Goal: Feedback & Contribution: Leave review/rating

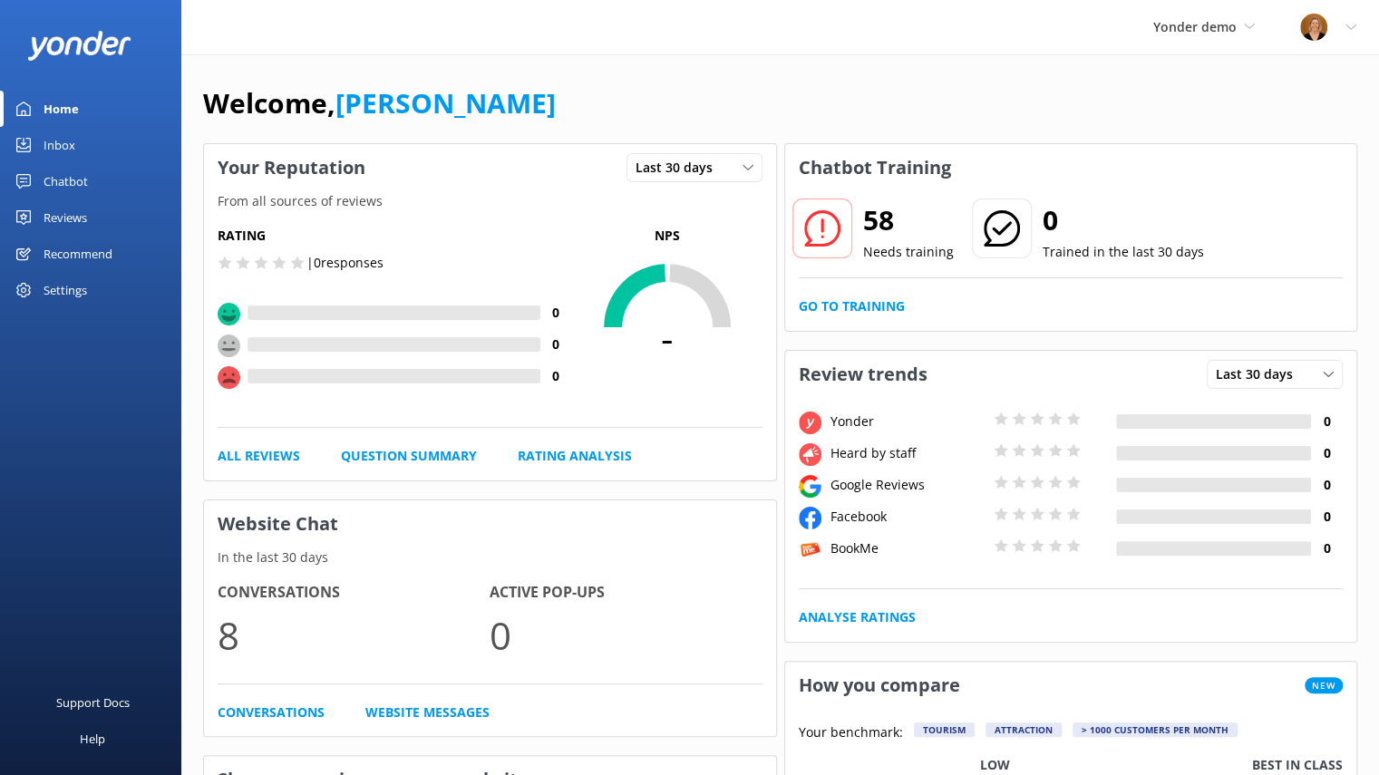
click at [63, 141] on div "Inbox" at bounding box center [60, 145] width 32 height 36
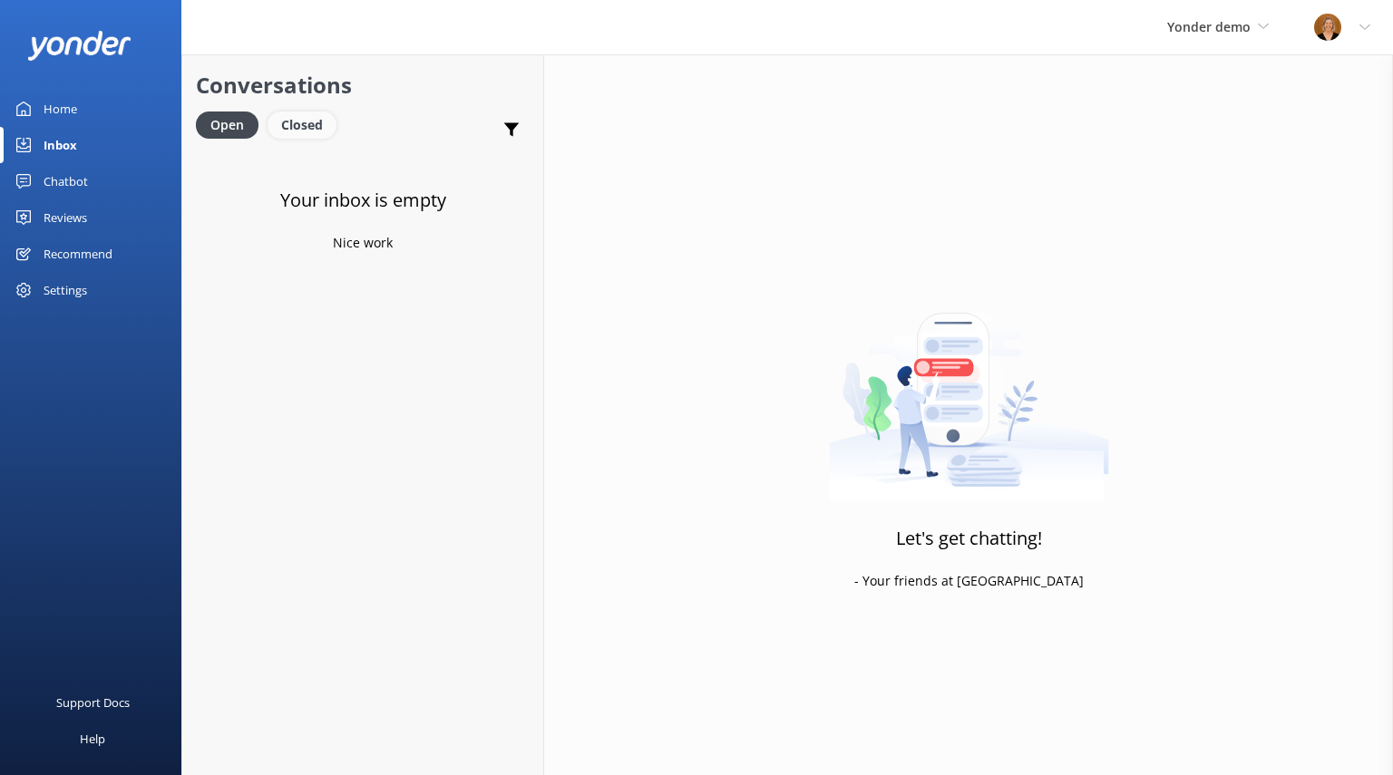
click at [310, 124] on div "Closed" at bounding box center [301, 125] width 69 height 27
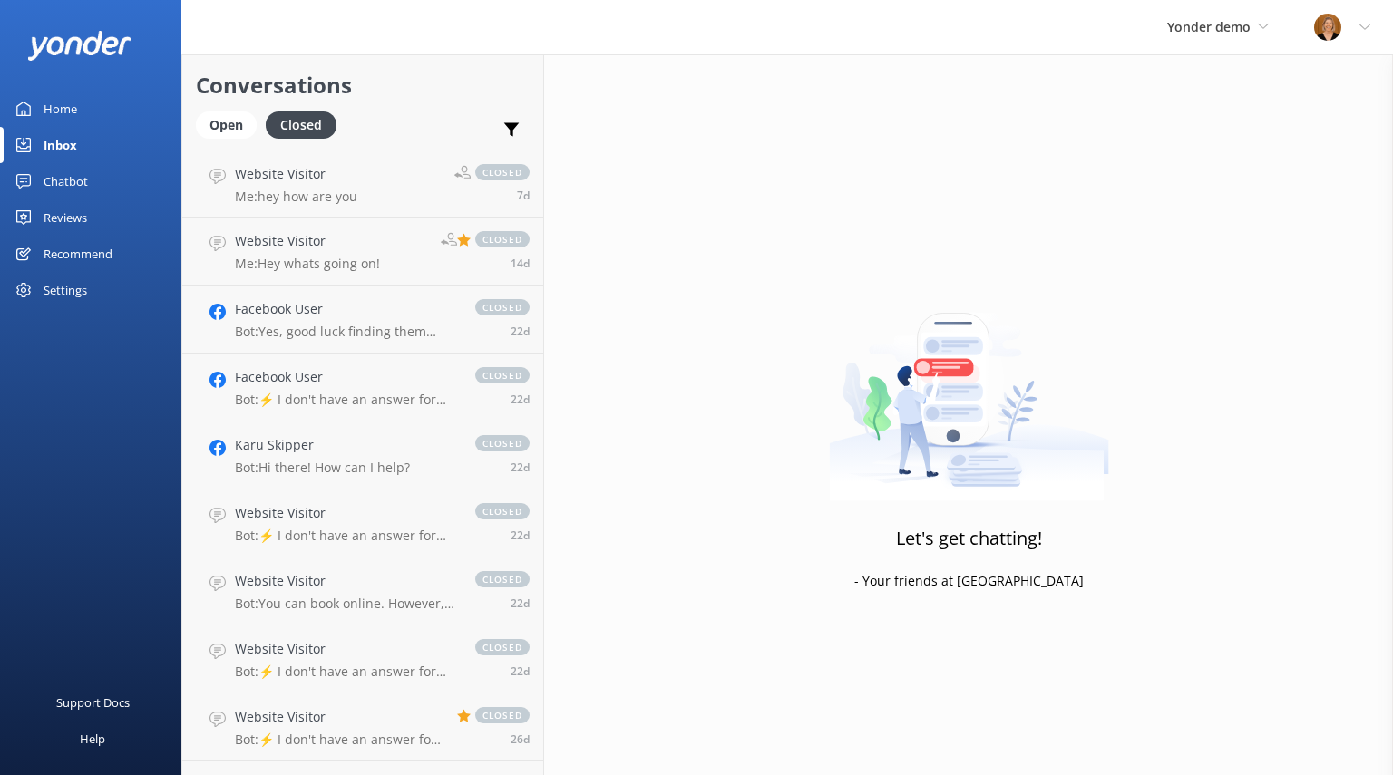
click at [71, 230] on div "Reviews" at bounding box center [66, 217] width 44 height 36
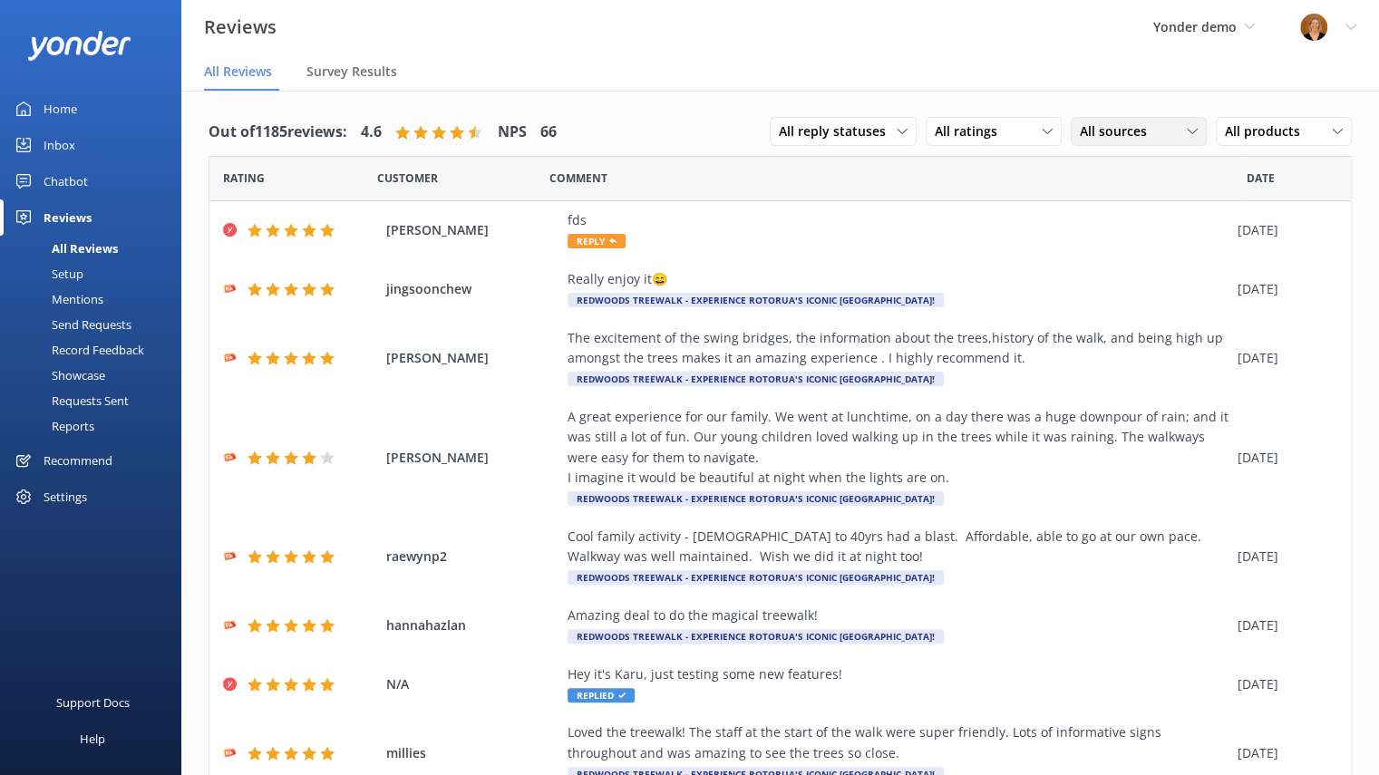
click at [1168, 134] on div "All sources" at bounding box center [1138, 131] width 127 height 20
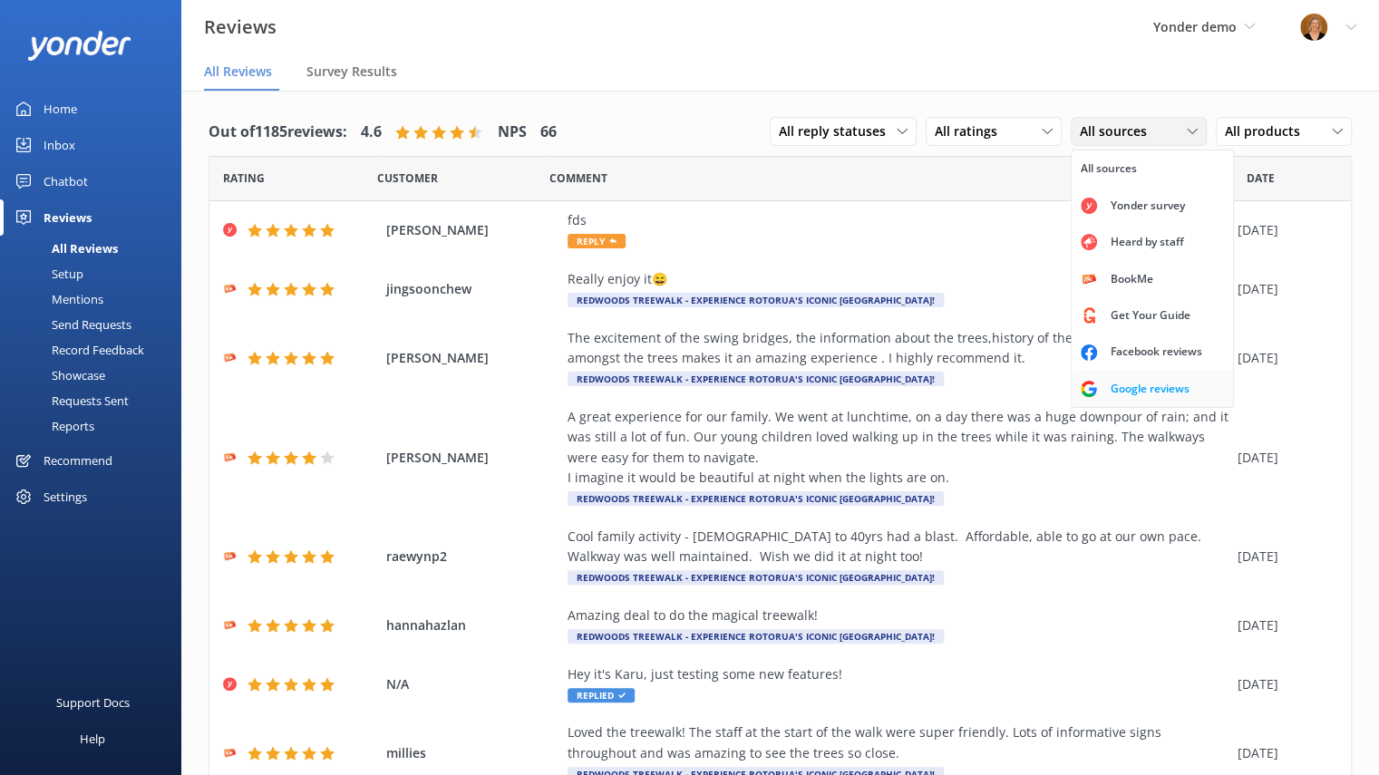
click at [1124, 382] on div "Google reviews" at bounding box center [1150, 389] width 106 height 18
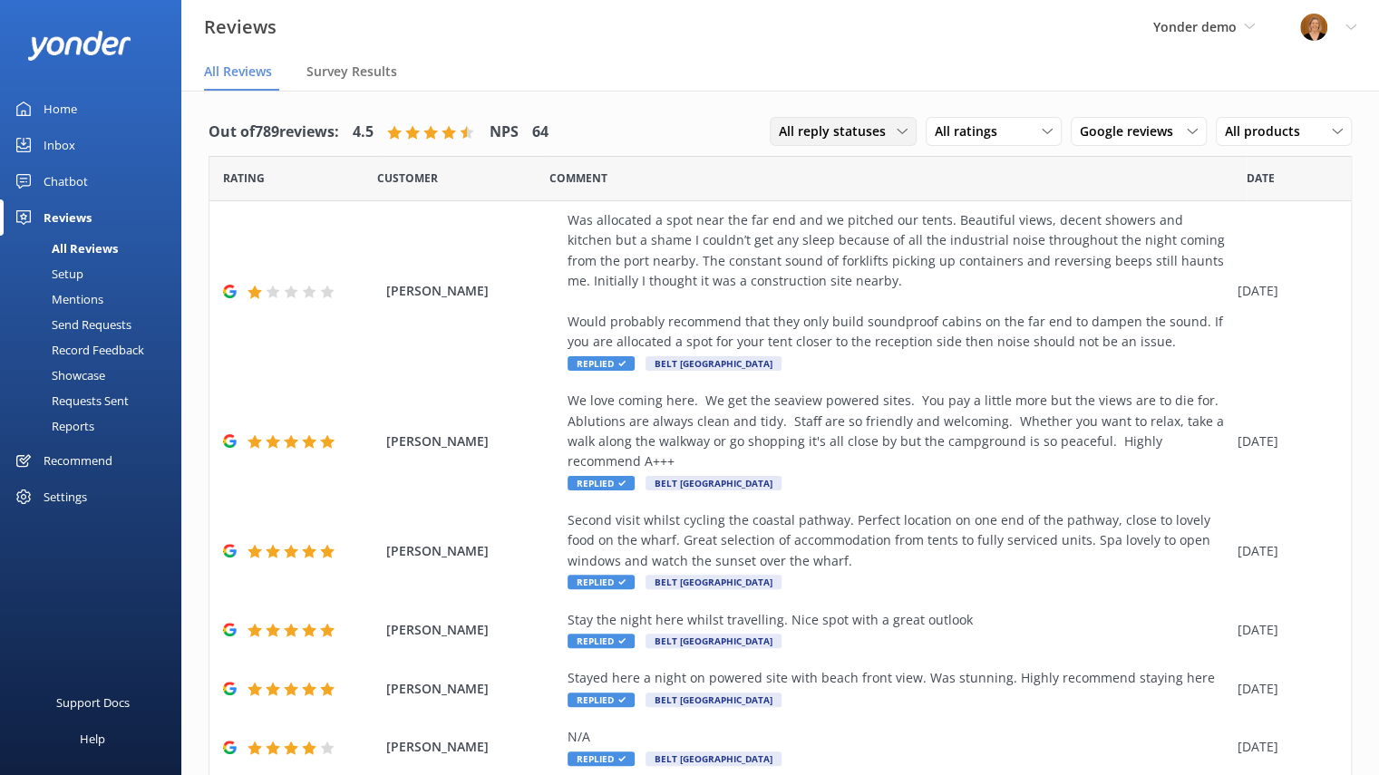
click at [892, 124] on div "All reply statuses" at bounding box center [843, 131] width 138 height 20
click at [840, 208] on link "Needs a reply" at bounding box center [851, 206] width 161 height 36
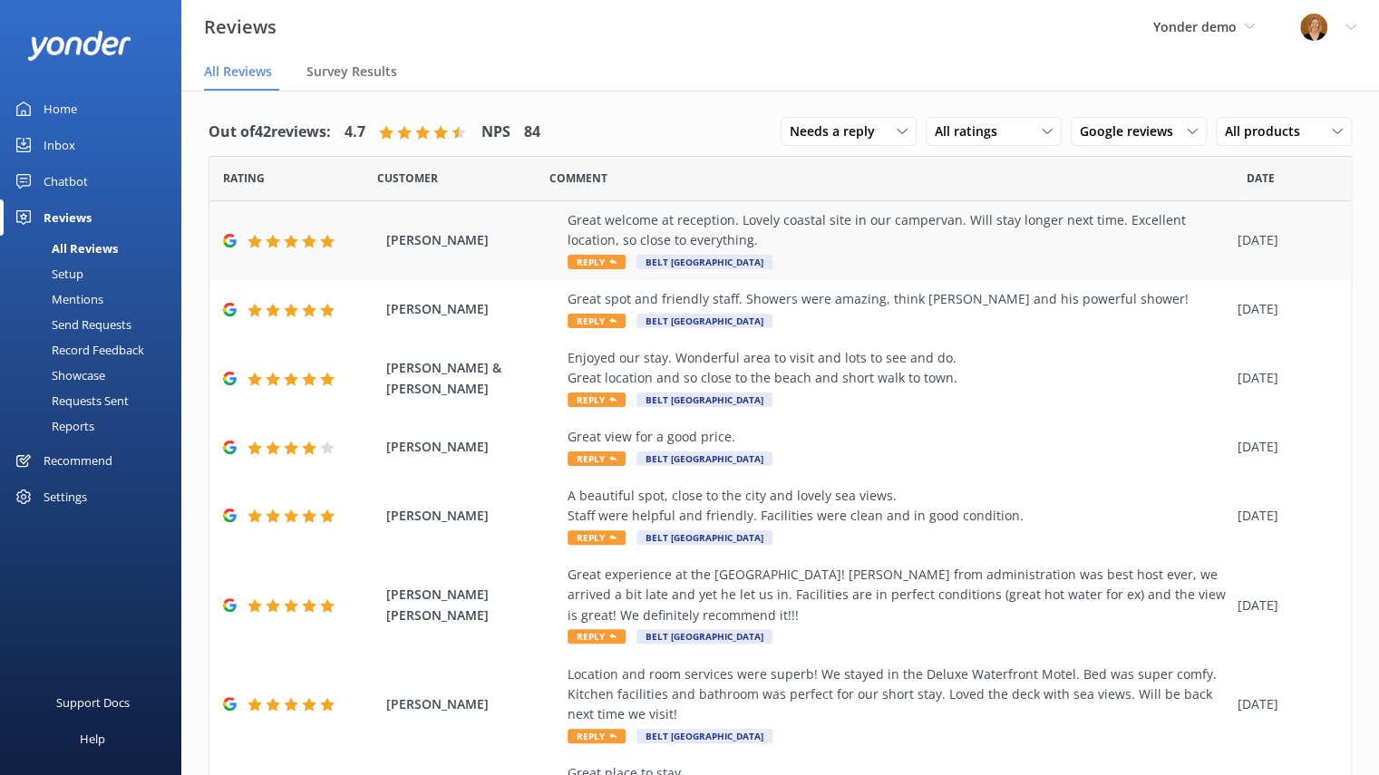
click at [602, 255] on span "Reply" at bounding box center [597, 262] width 58 height 15
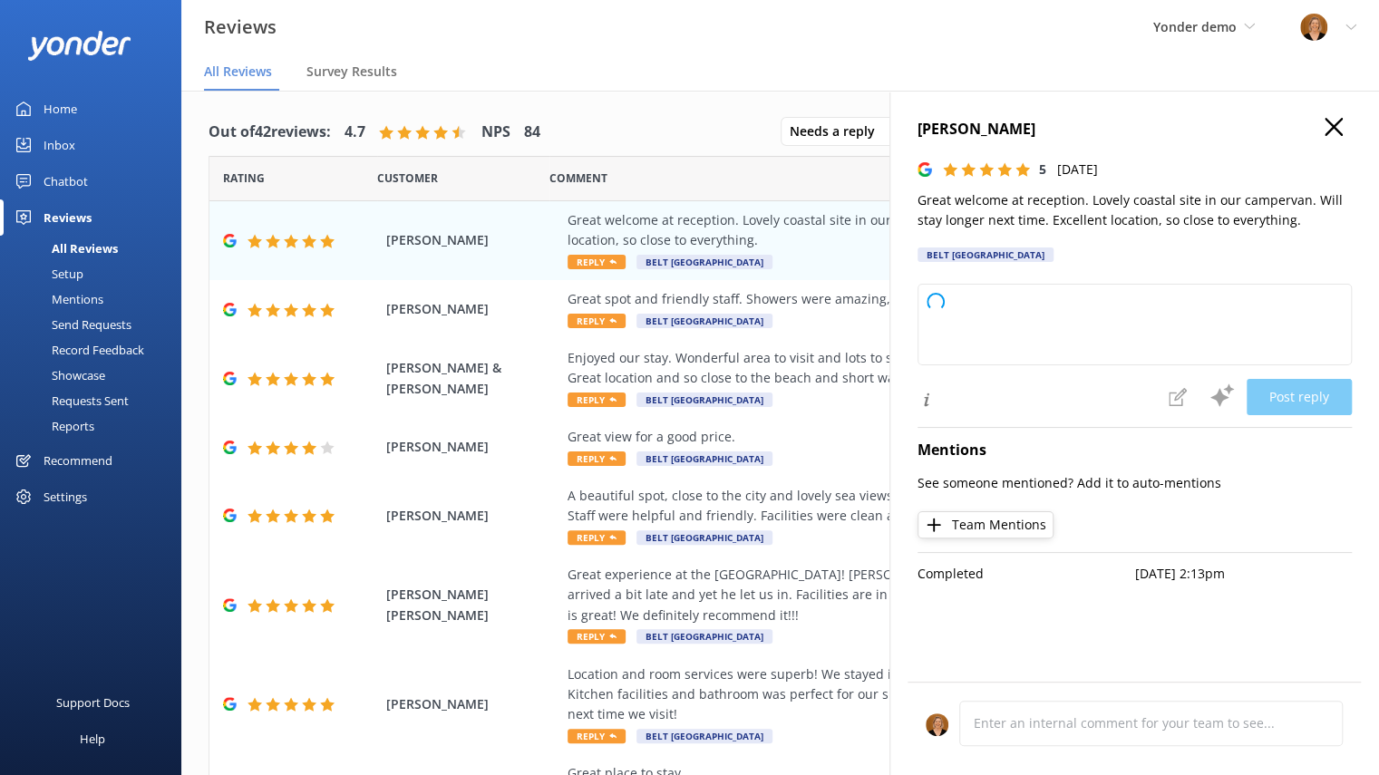
type textarea "Thank you so much for your wonderful feedback! We're delighted you enjoyed your…"
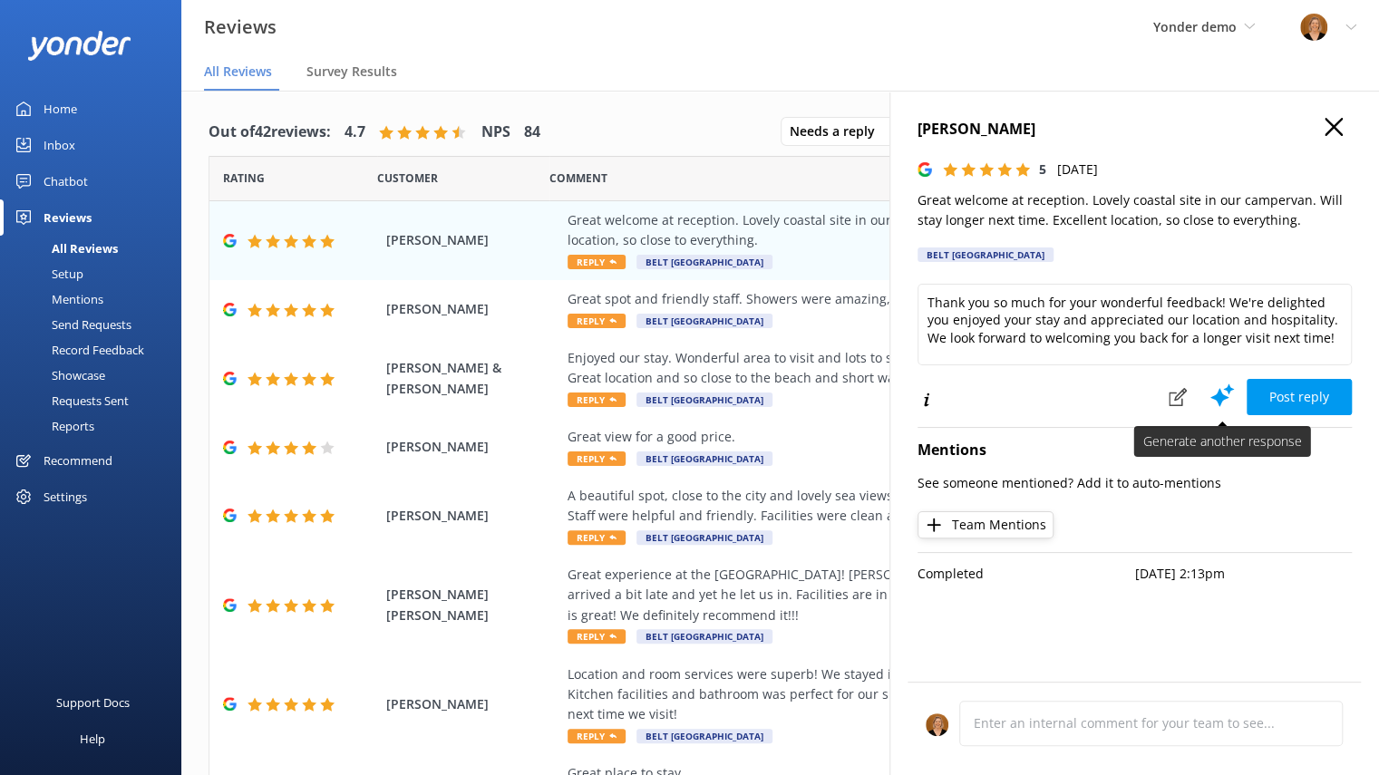
click at [1219, 395] on use at bounding box center [1222, 395] width 24 height 23
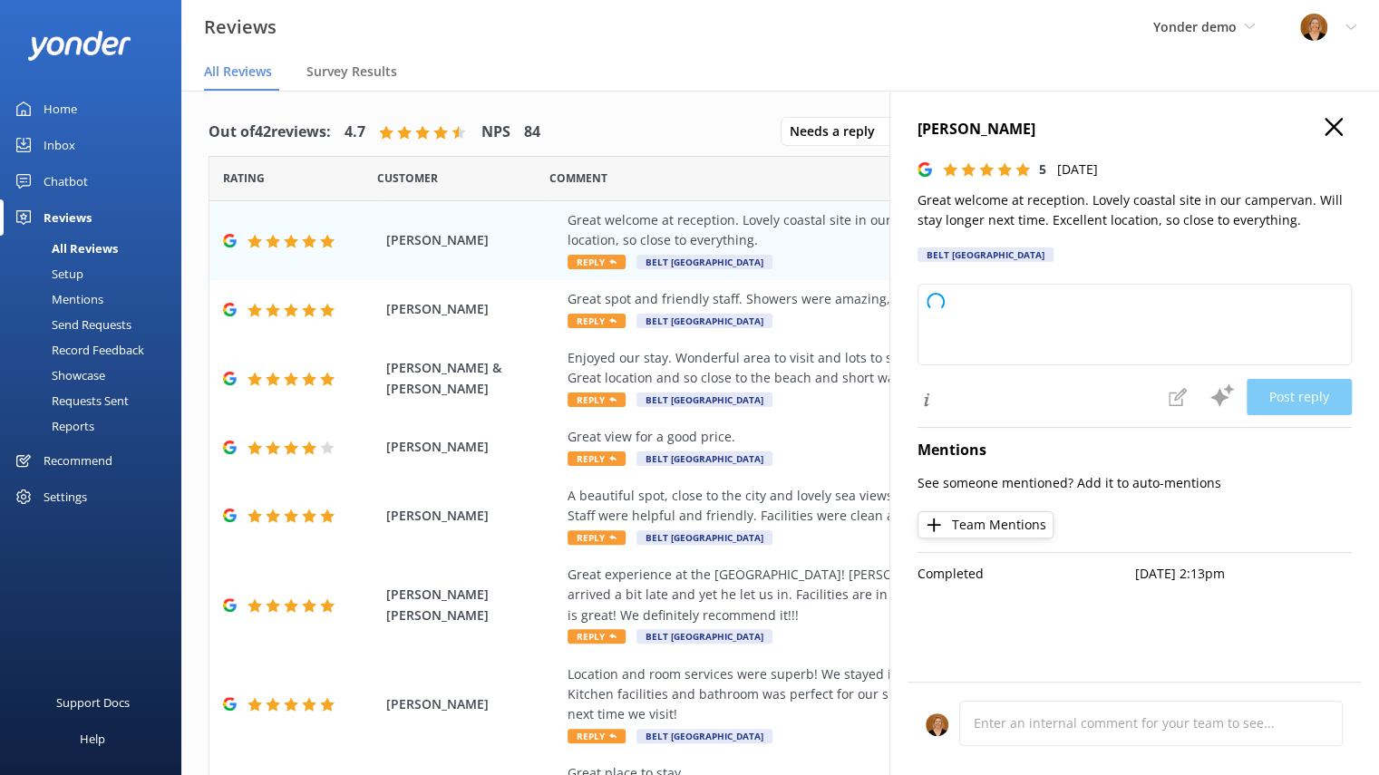
type textarea "Thank you so much for your wonderful feedback! We're delighted you enjoyed your…"
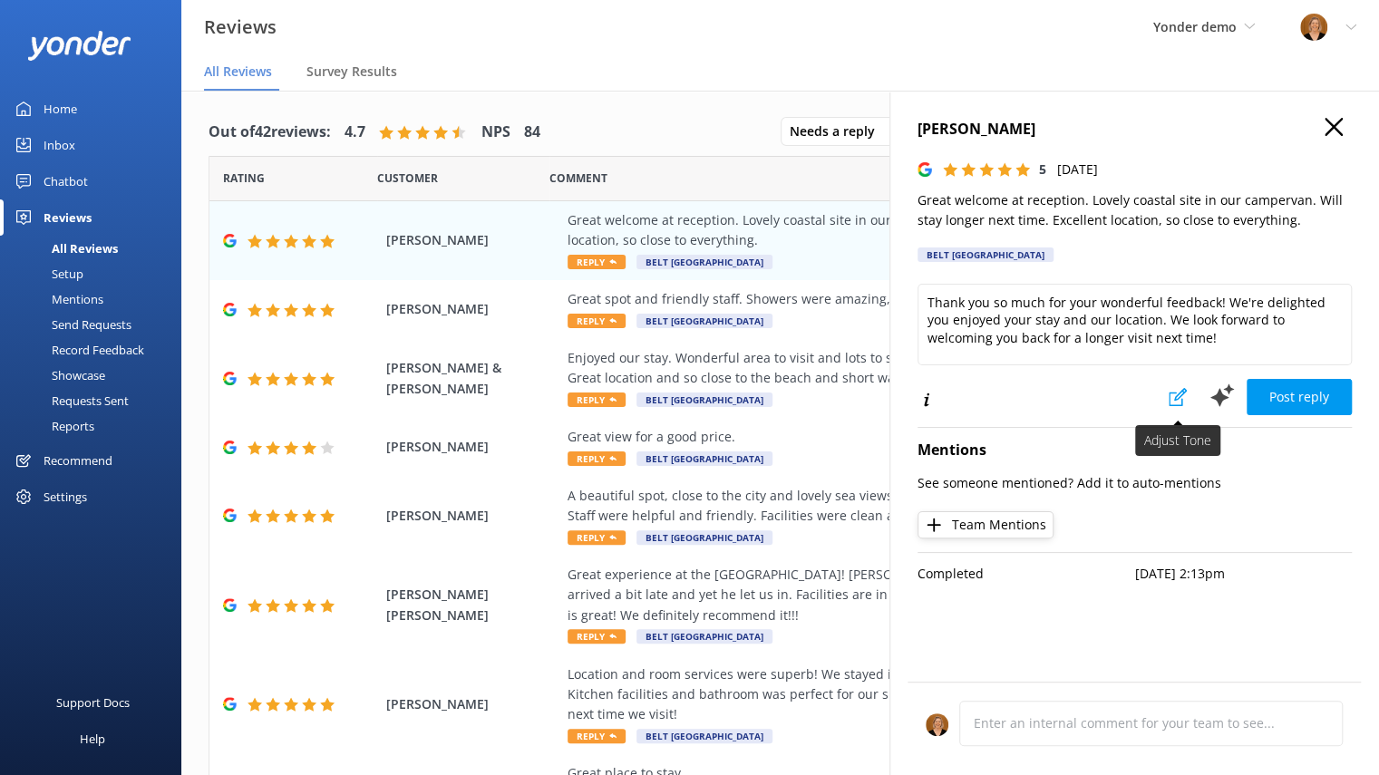
click at [1176, 400] on use at bounding box center [1178, 397] width 18 height 18
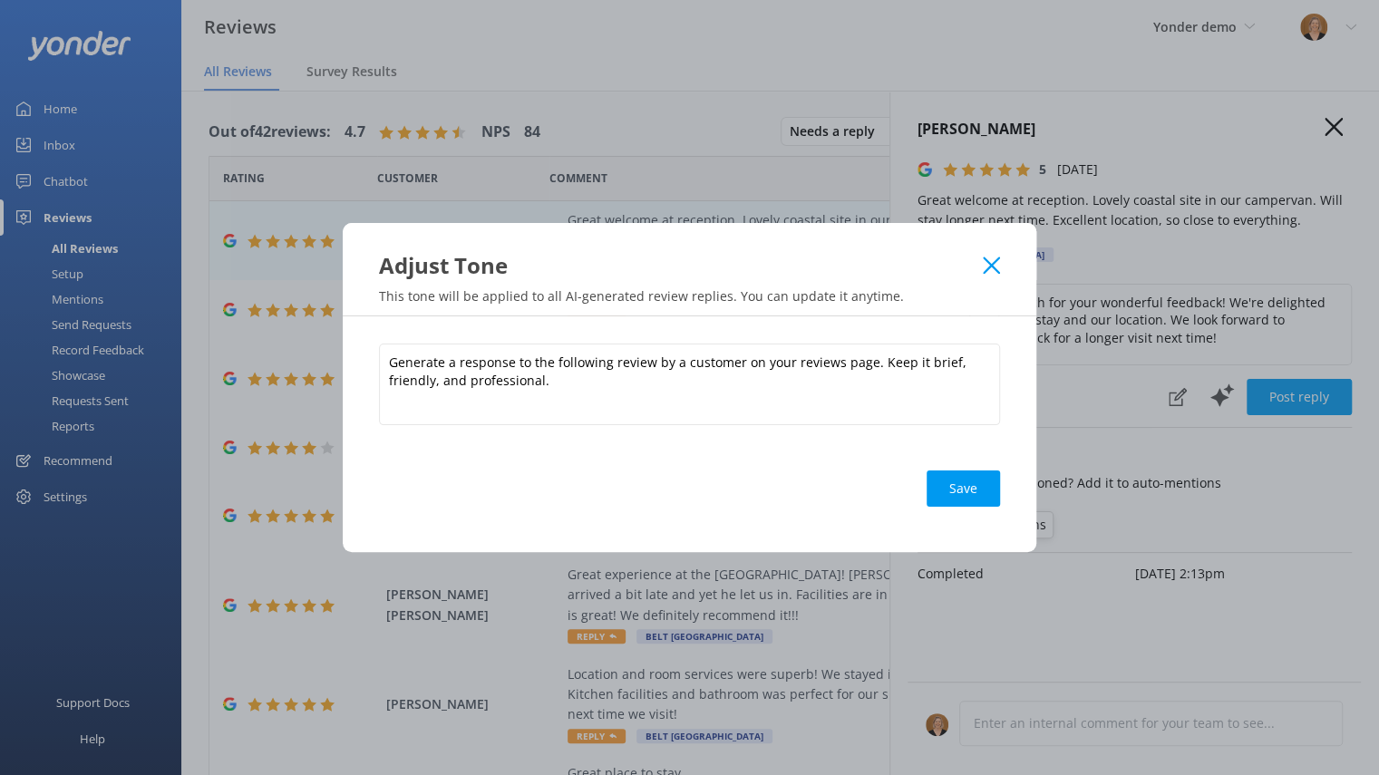
click at [979, 263] on div "Adjust Tone" at bounding box center [681, 265] width 604 height 30
click at [984, 266] on icon at bounding box center [991, 266] width 17 height 18
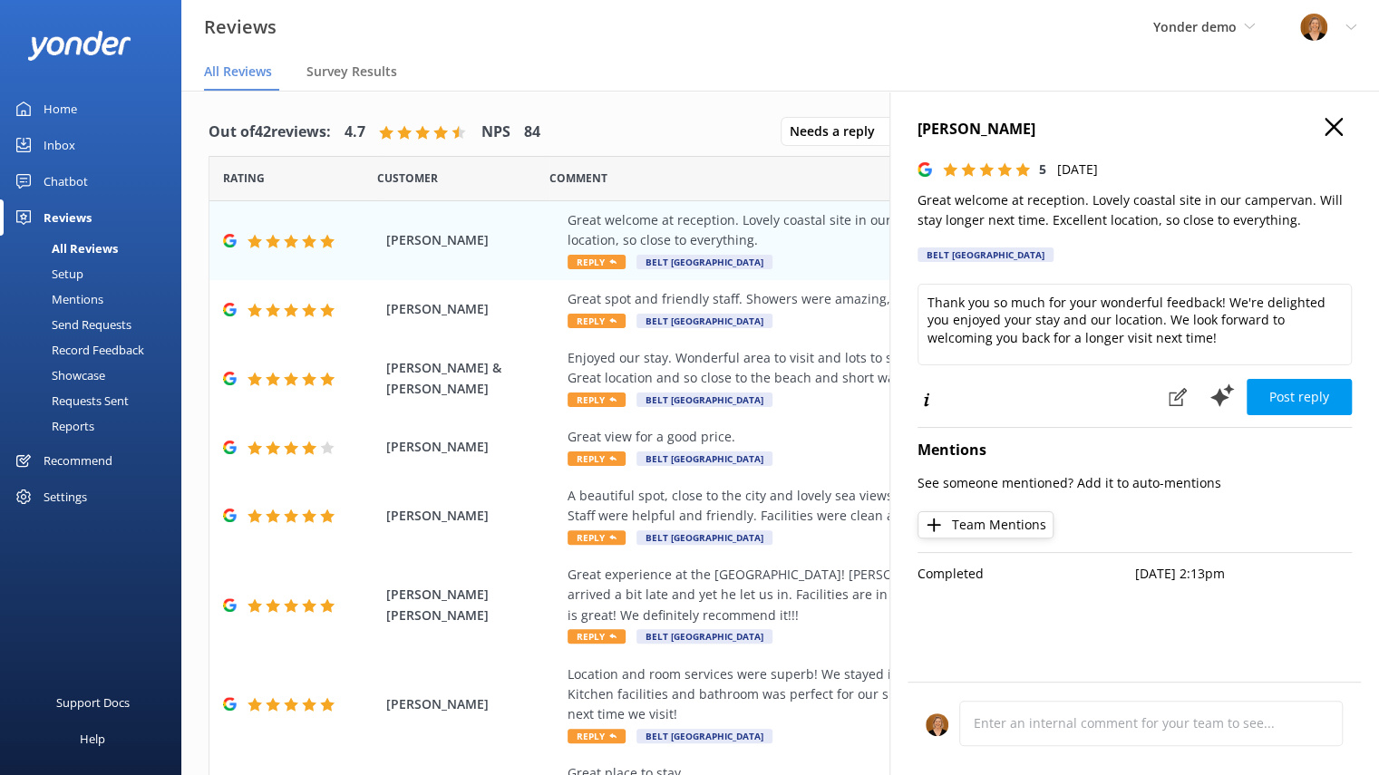
click at [1337, 127] on icon "button" at bounding box center [1334, 127] width 18 height 18
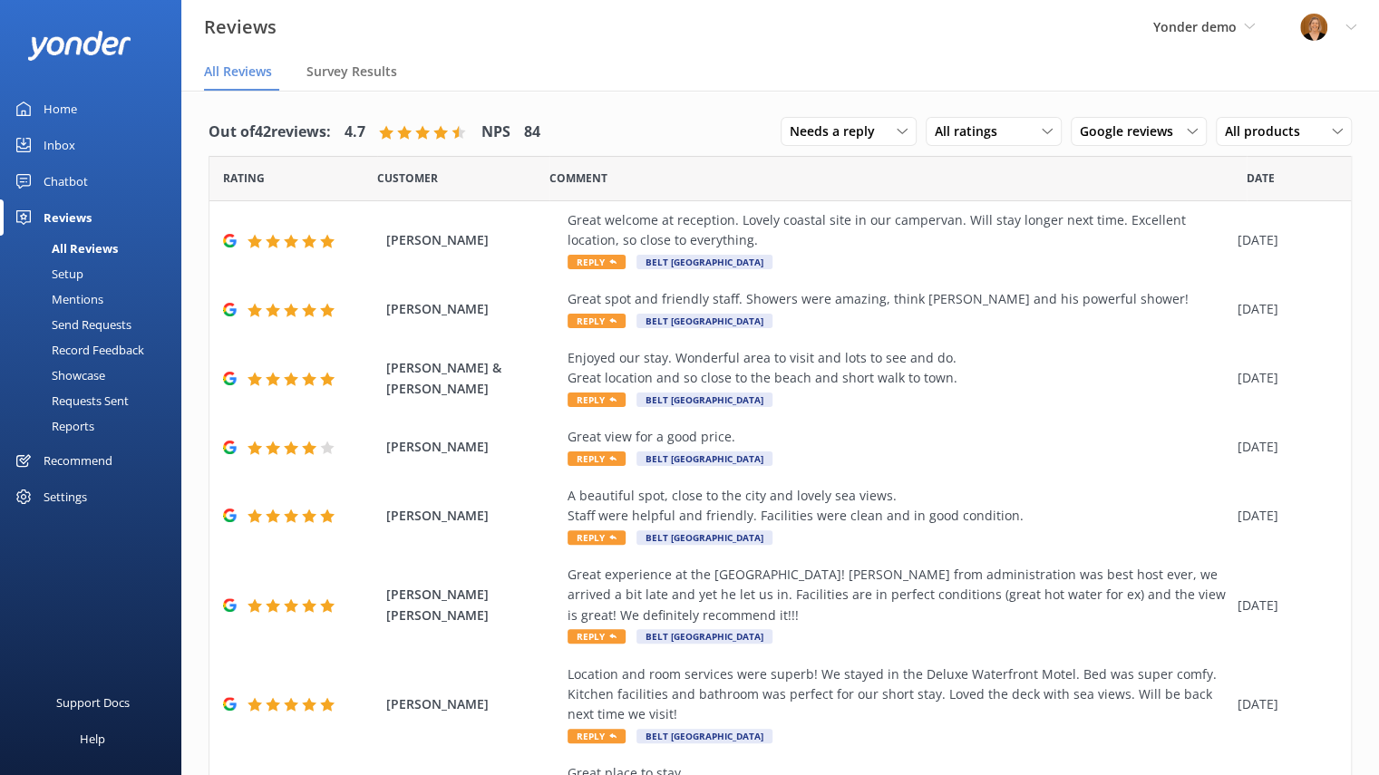
click at [74, 104] on div "Home" at bounding box center [61, 109] width 34 height 36
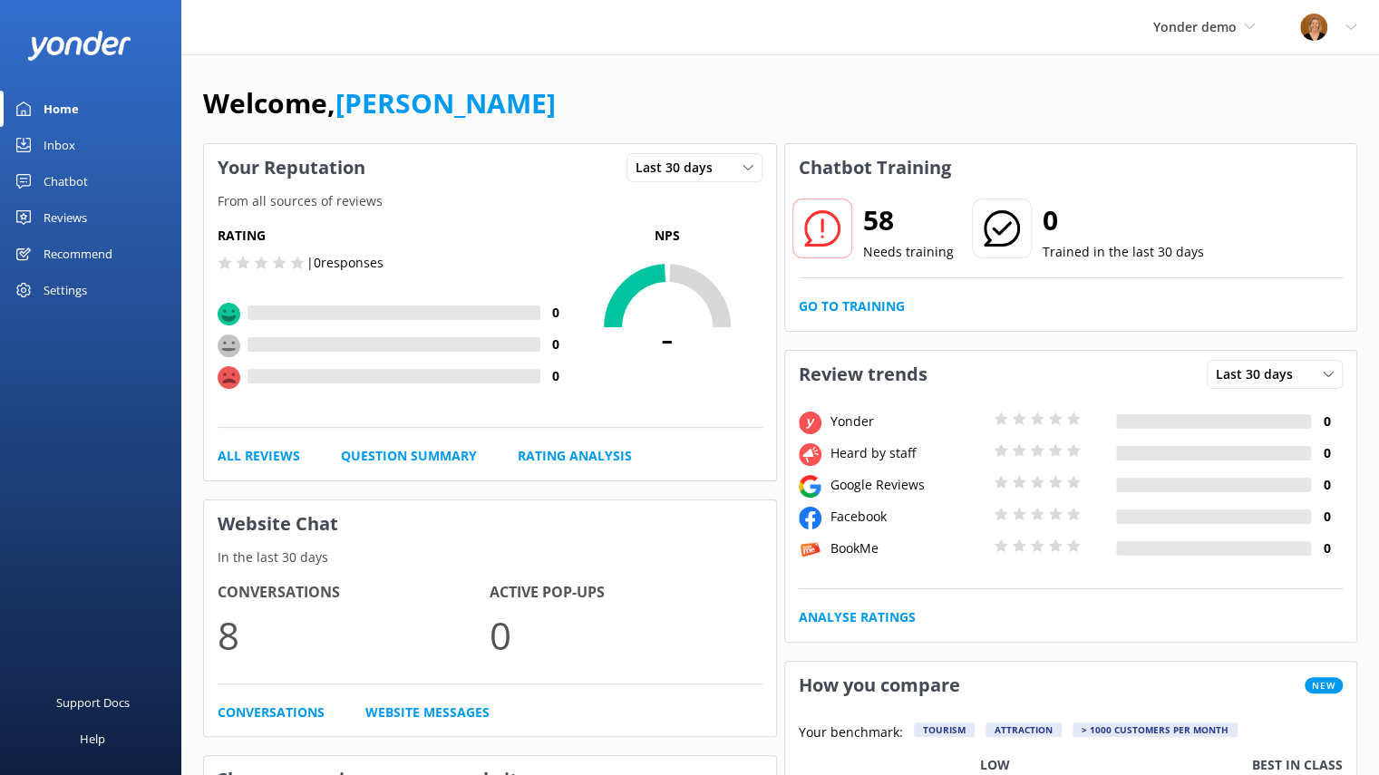
click at [76, 186] on div "Chatbot" at bounding box center [66, 181] width 44 height 36
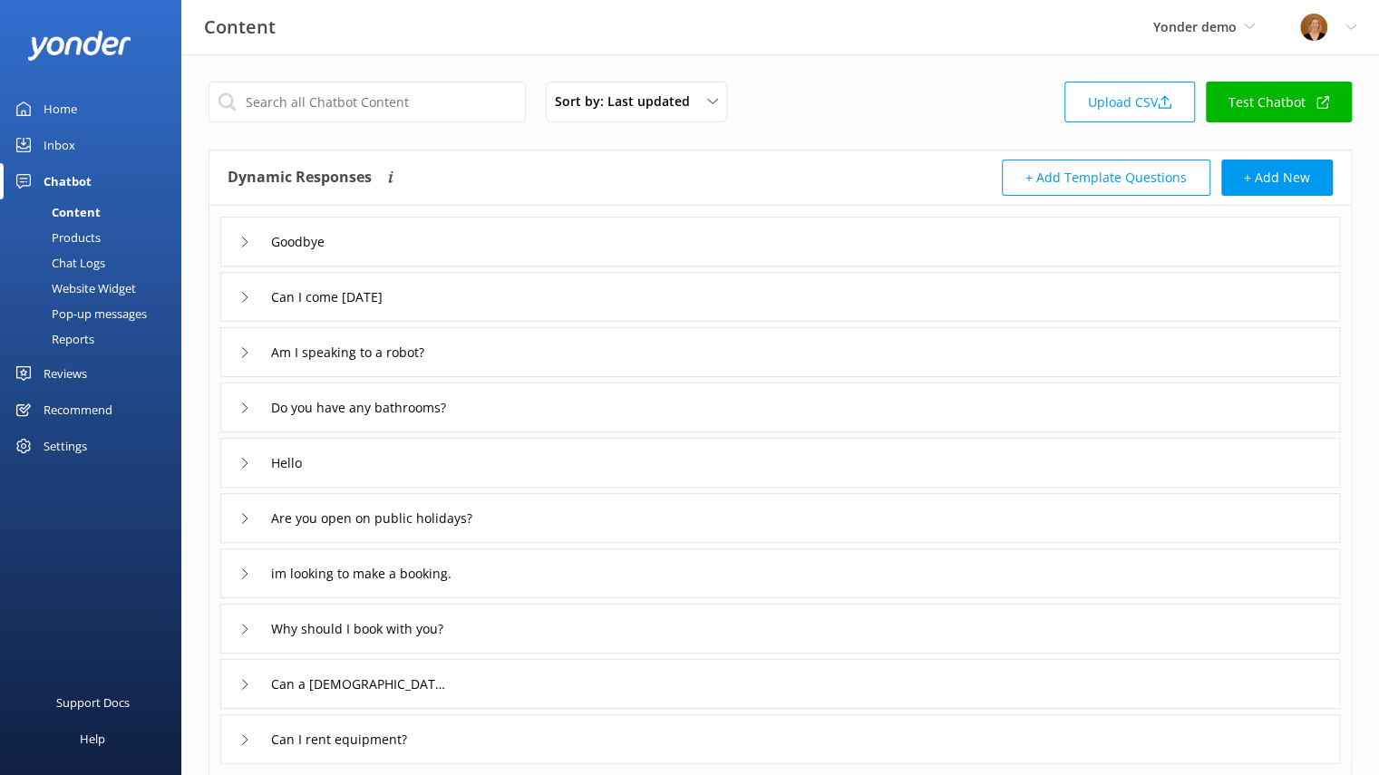
click at [98, 287] on div "Website Widget" at bounding box center [73, 288] width 125 height 25
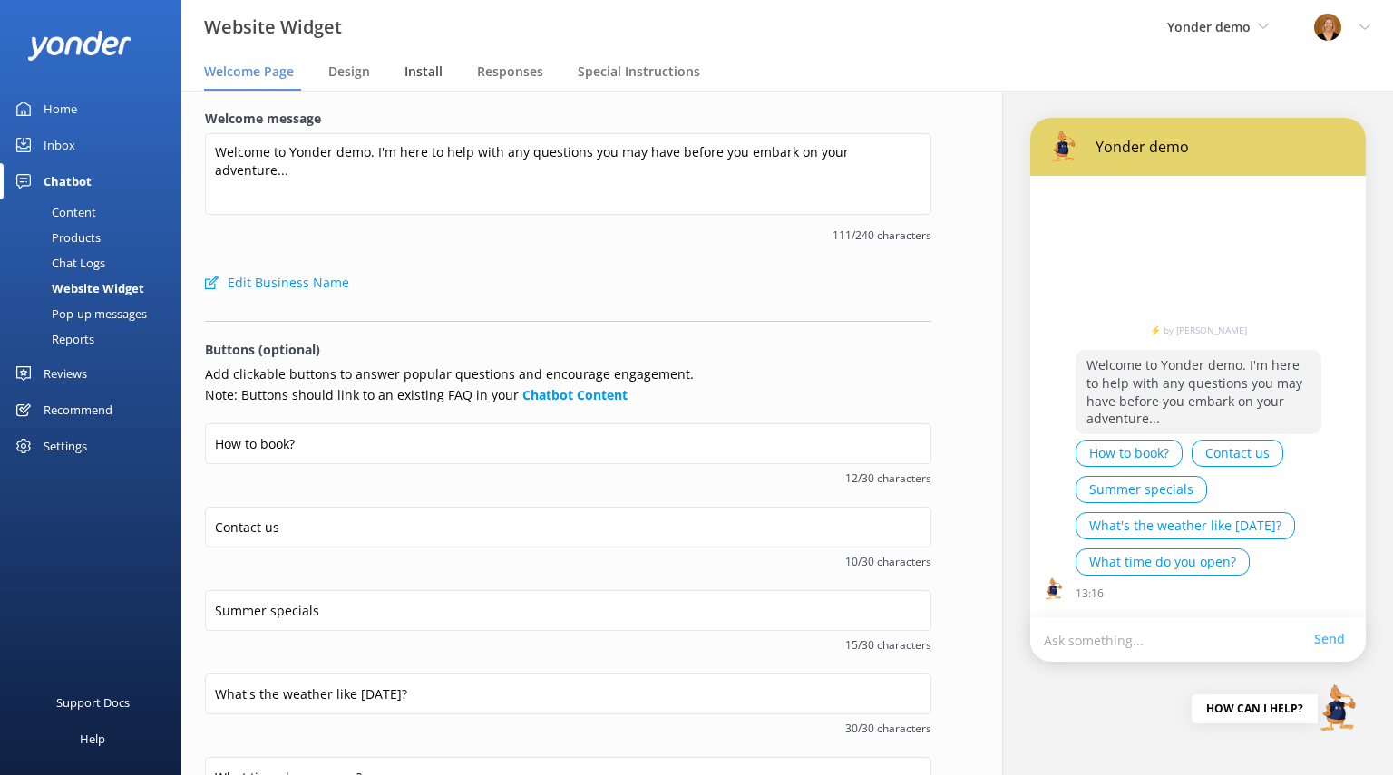
click at [437, 69] on span "Install" at bounding box center [423, 72] width 38 height 18
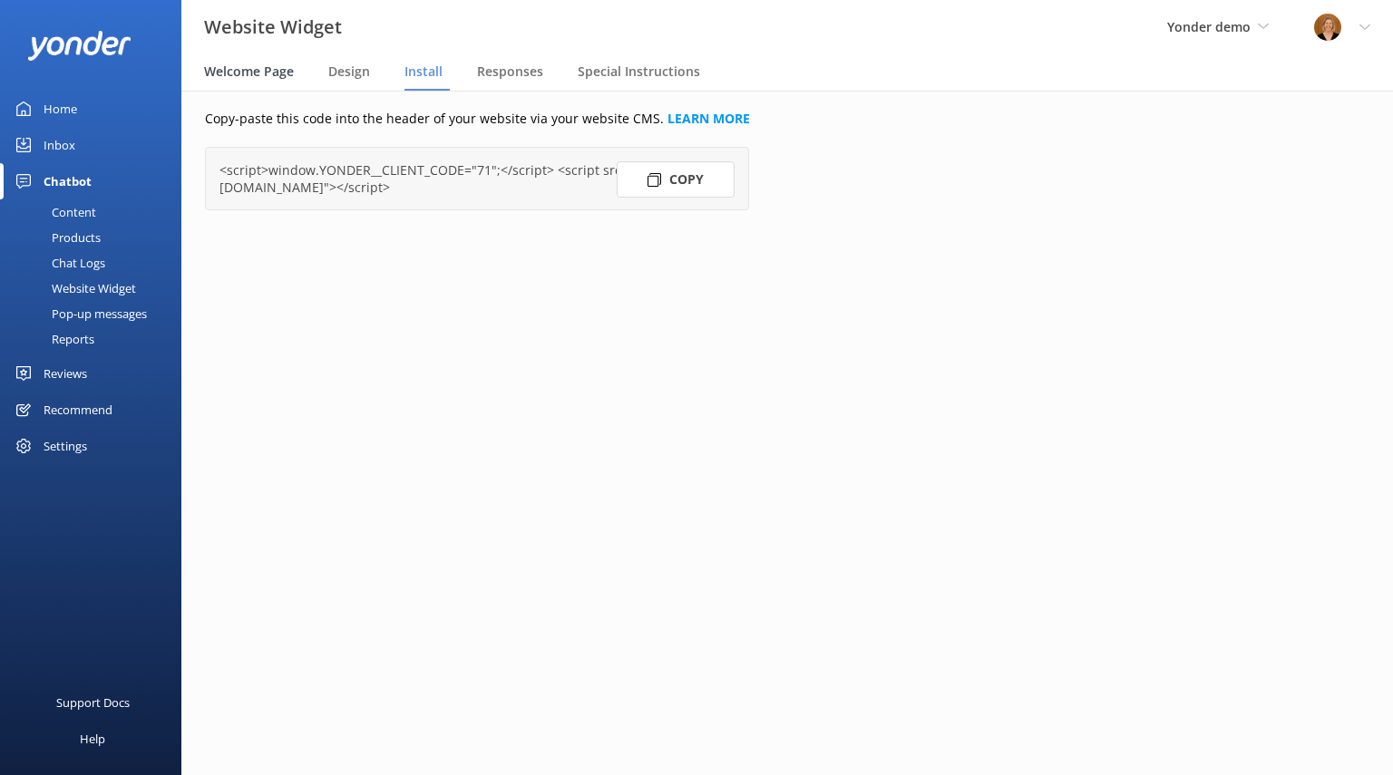
click at [254, 68] on span "Welcome Page" at bounding box center [249, 72] width 90 height 18
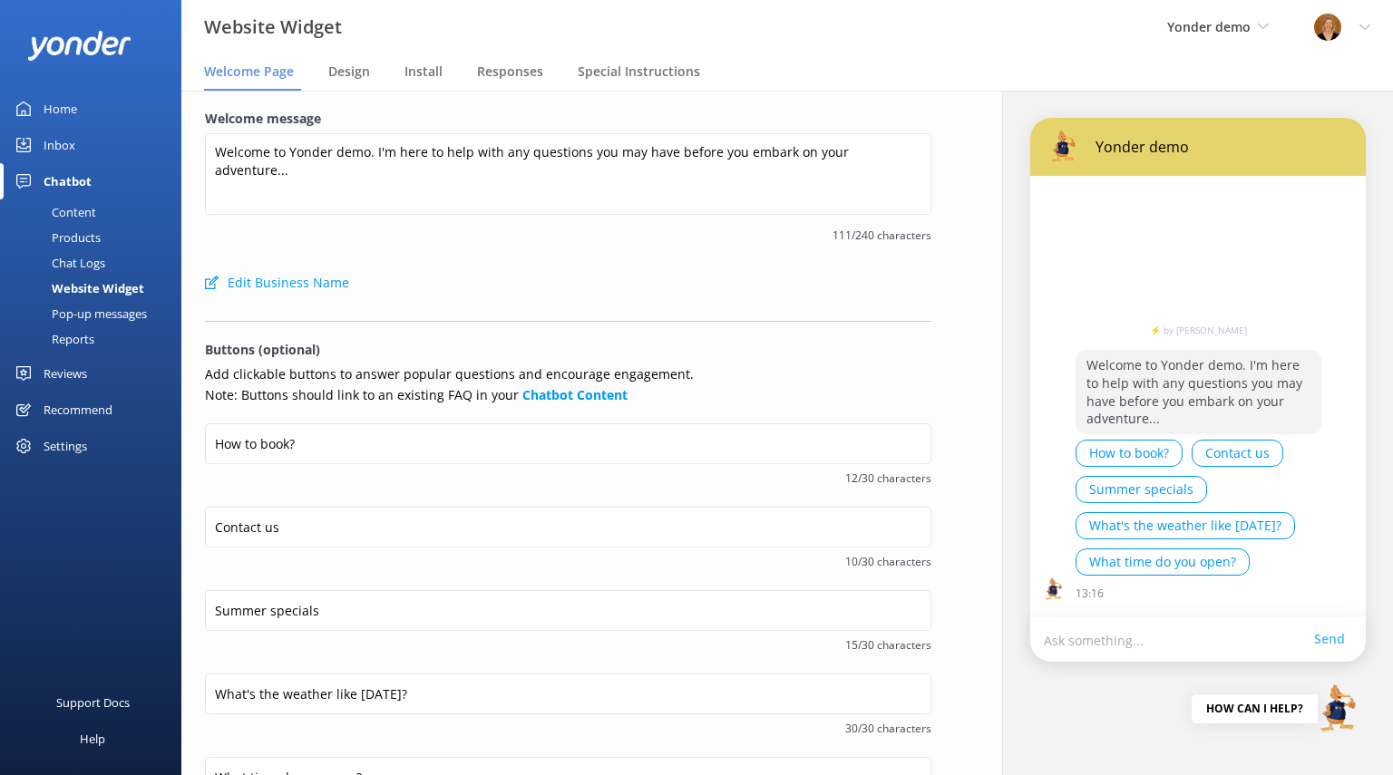
click at [81, 374] on div "Reviews" at bounding box center [66, 373] width 44 height 36
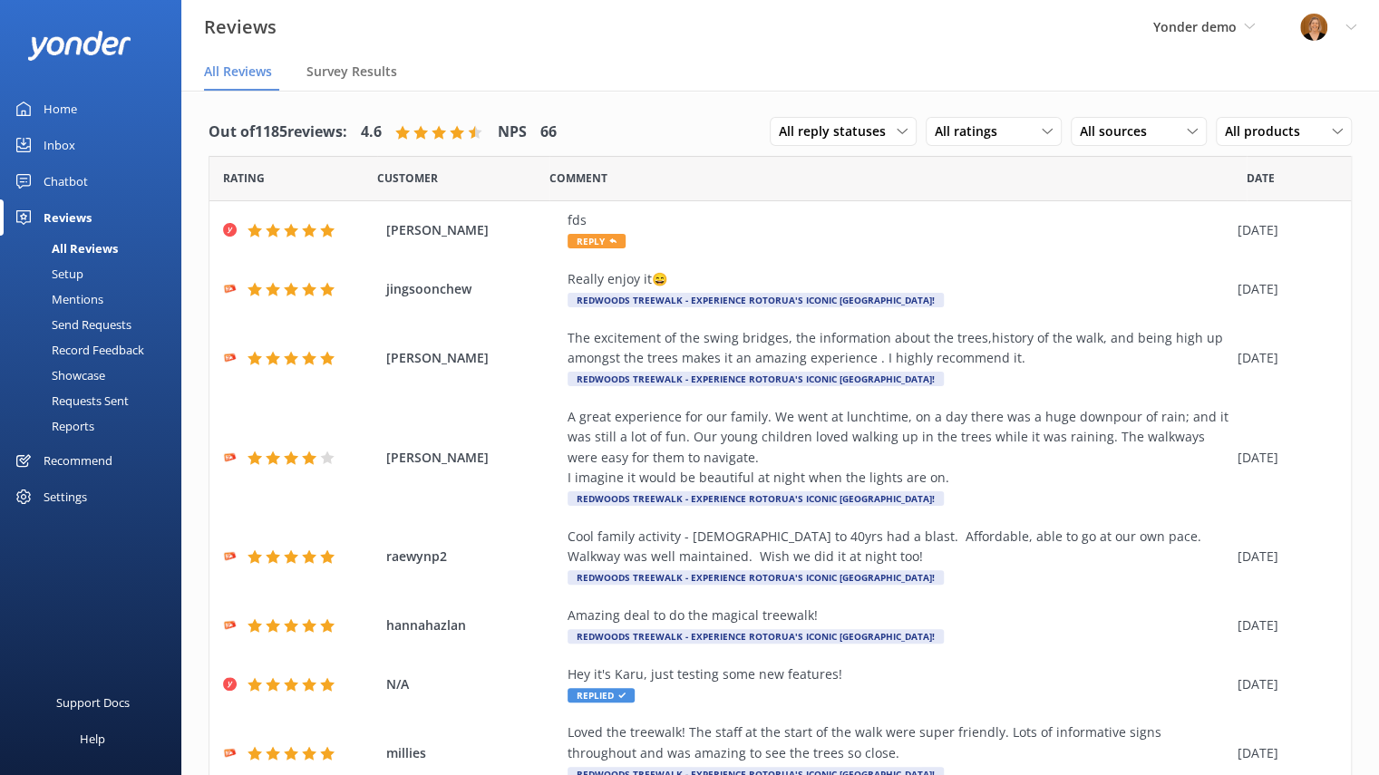
click at [72, 271] on div "Setup" at bounding box center [47, 273] width 73 height 25
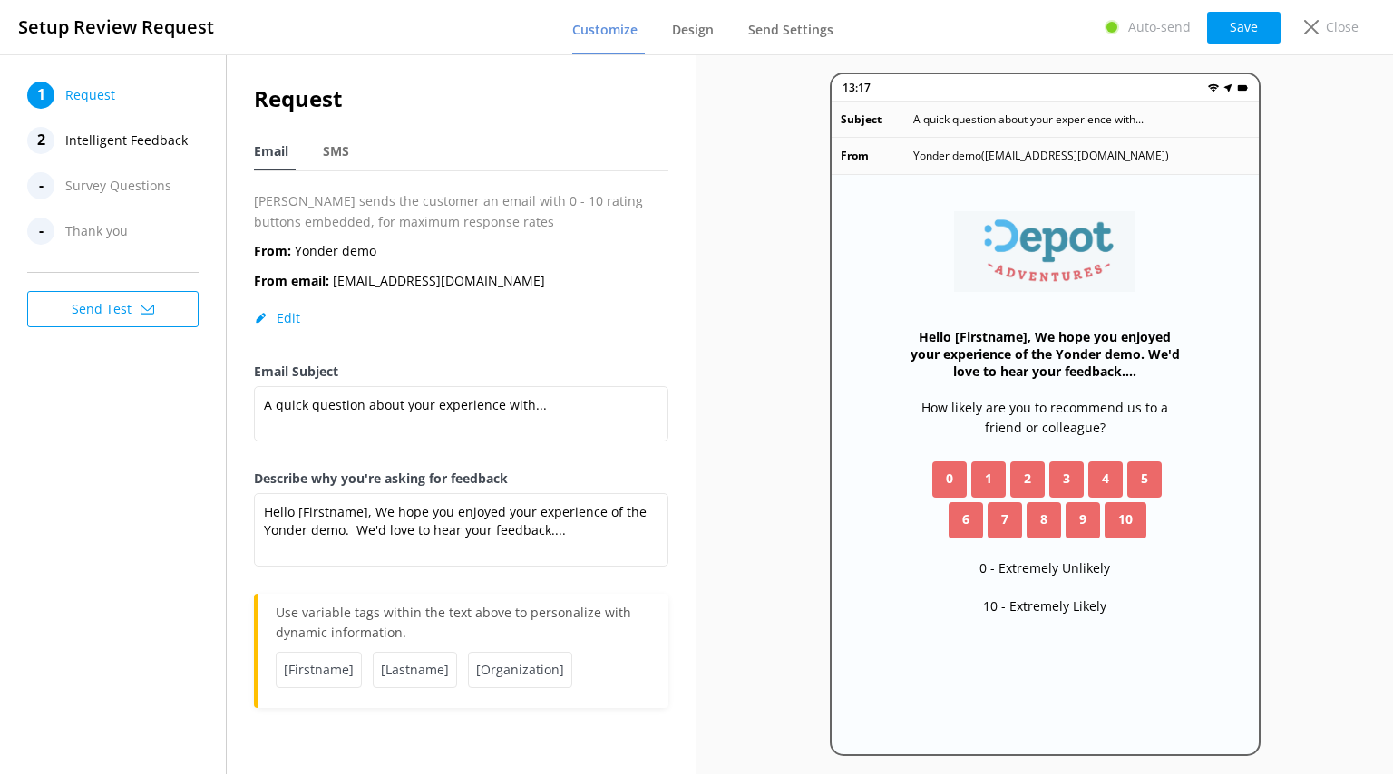
click at [134, 131] on span "Intelligent Feedback" at bounding box center [126, 140] width 122 height 27
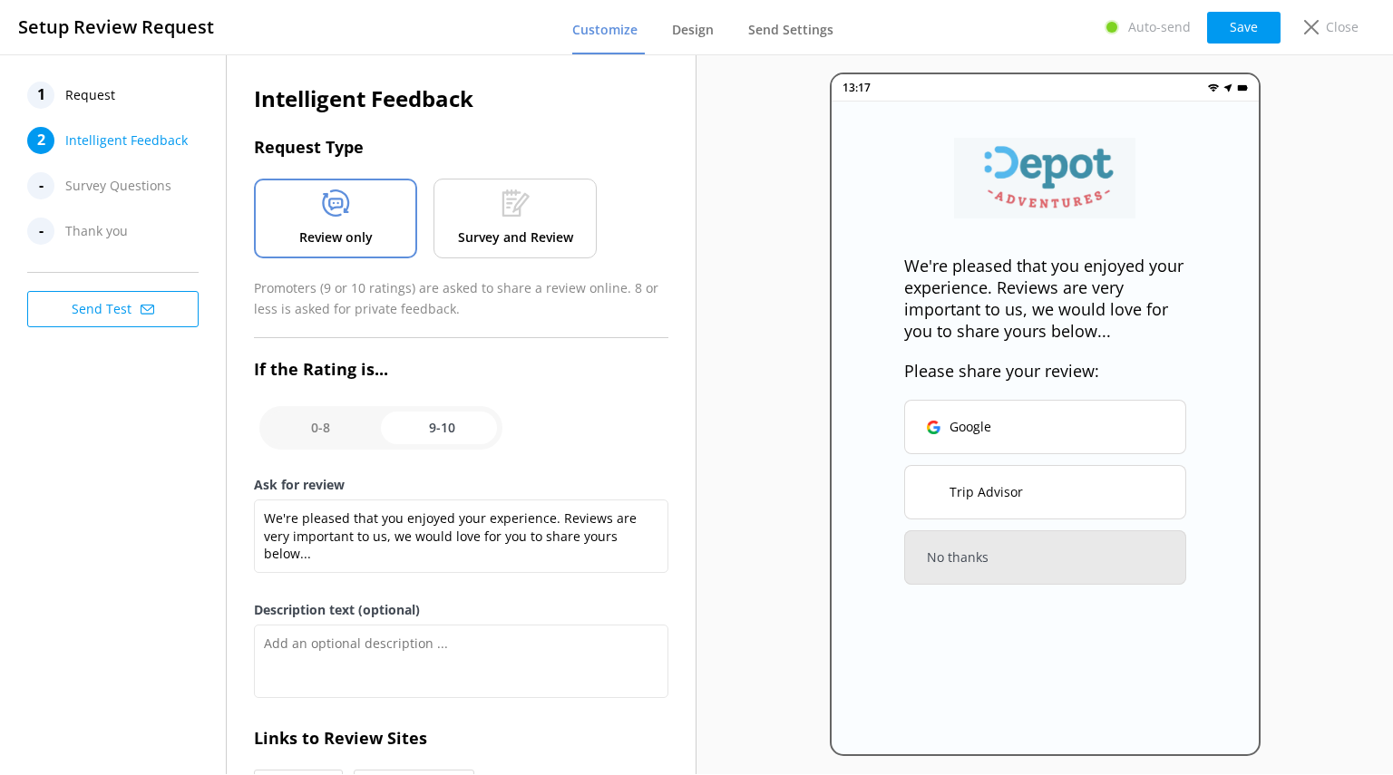
click at [315, 433] on input "checkbox" at bounding box center [380, 428] width 243 height 44
checkbox input "false"
type textarea "We would love to hear your feedback so that we can ensure that your next experi…"
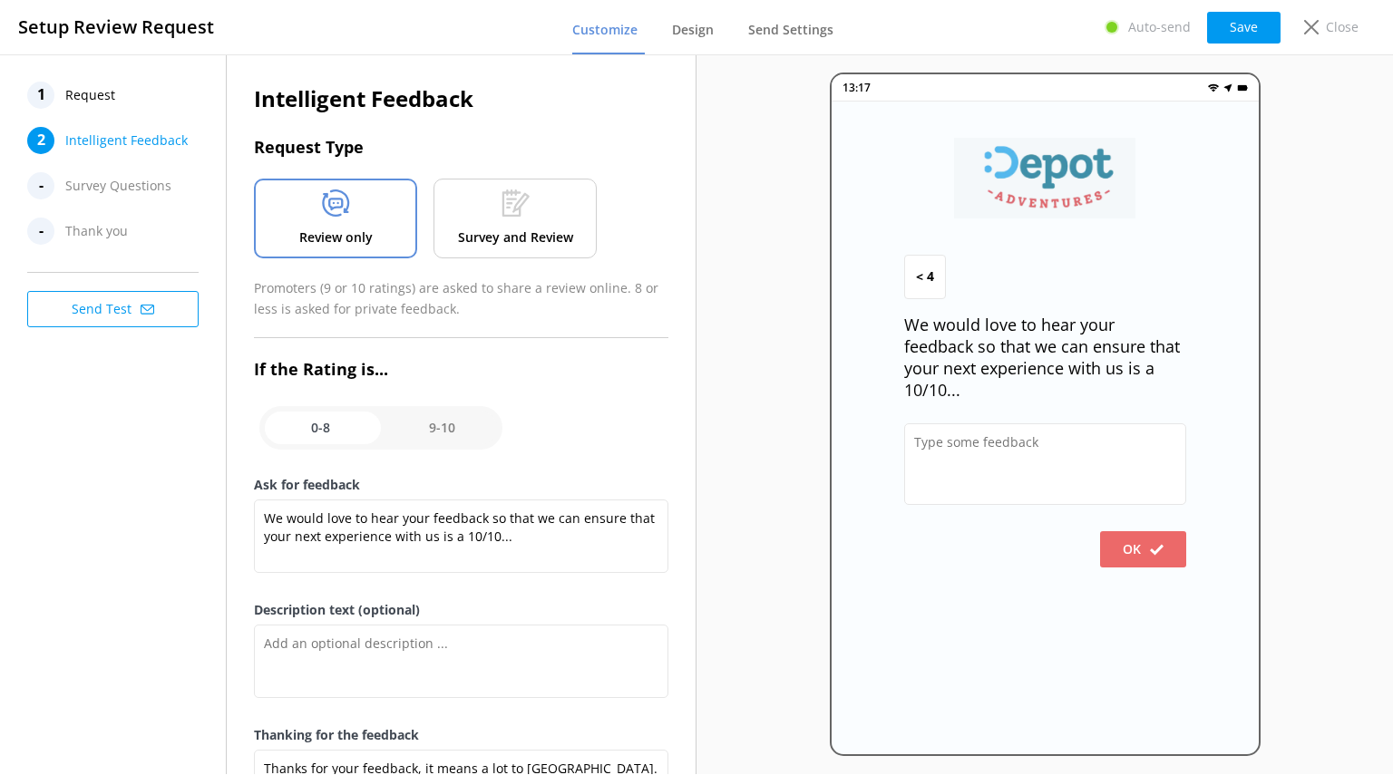
click at [446, 438] on input "checkbox" at bounding box center [380, 428] width 243 height 44
checkbox input "true"
type textarea "We're pleased that you enjoyed your experience. Reviews are very important to u…"
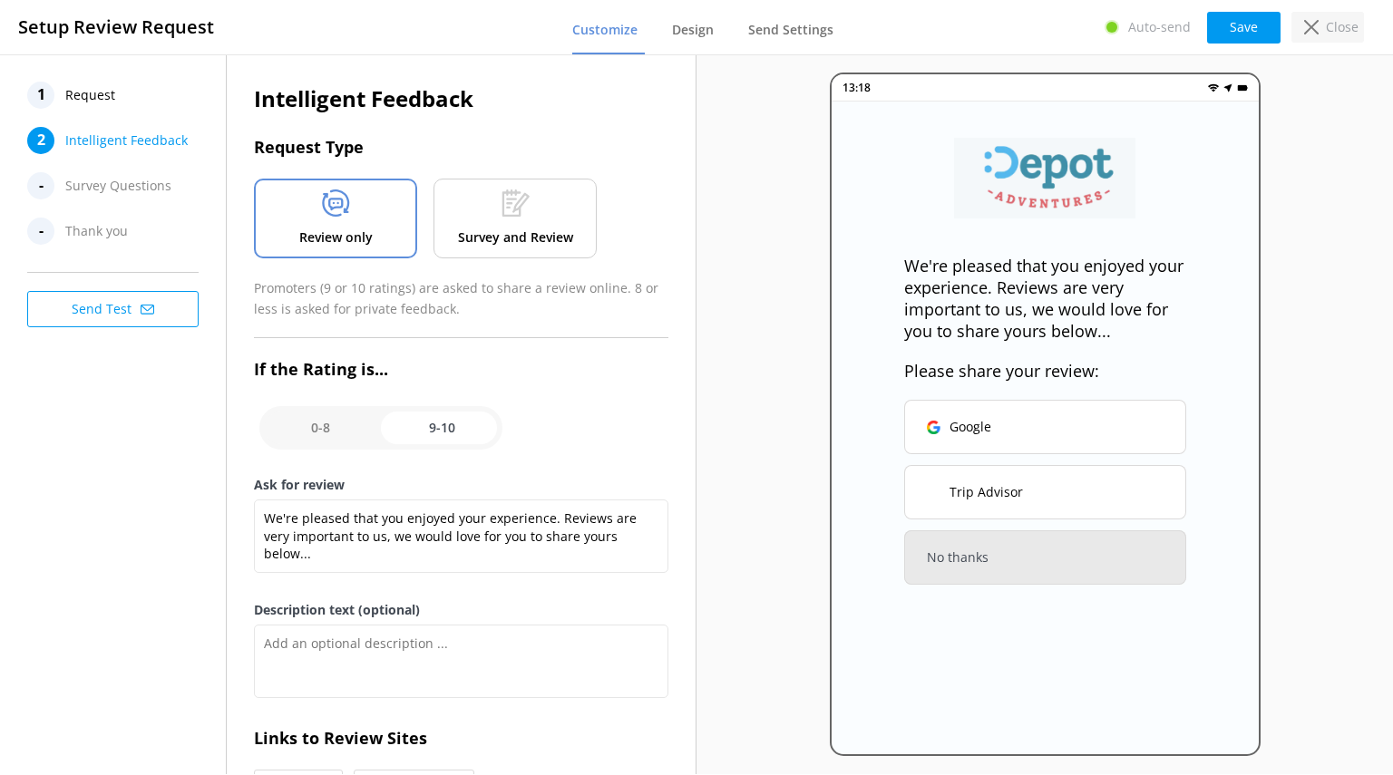
click at [1317, 32] on icon at bounding box center [1311, 27] width 15 height 15
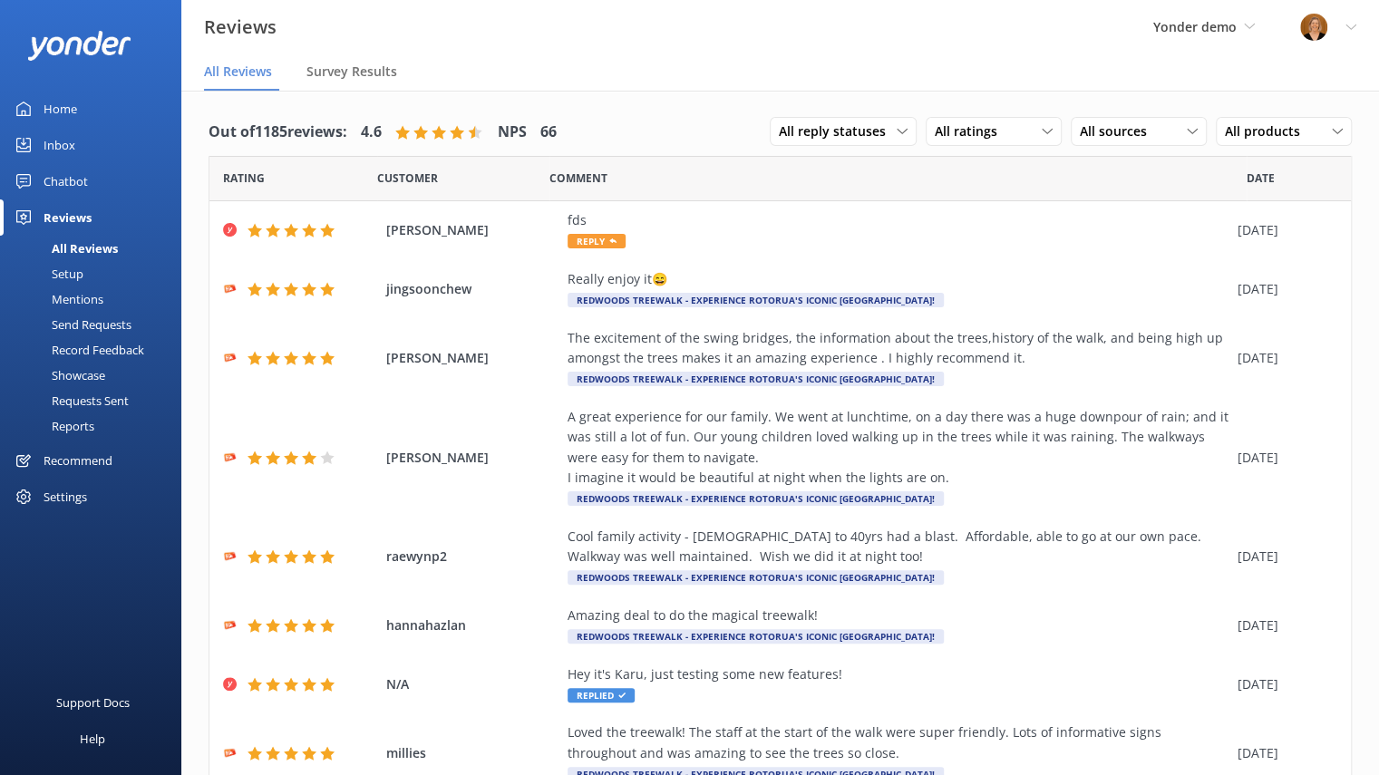
click at [111, 404] on div "Requests Sent" at bounding box center [70, 400] width 118 height 25
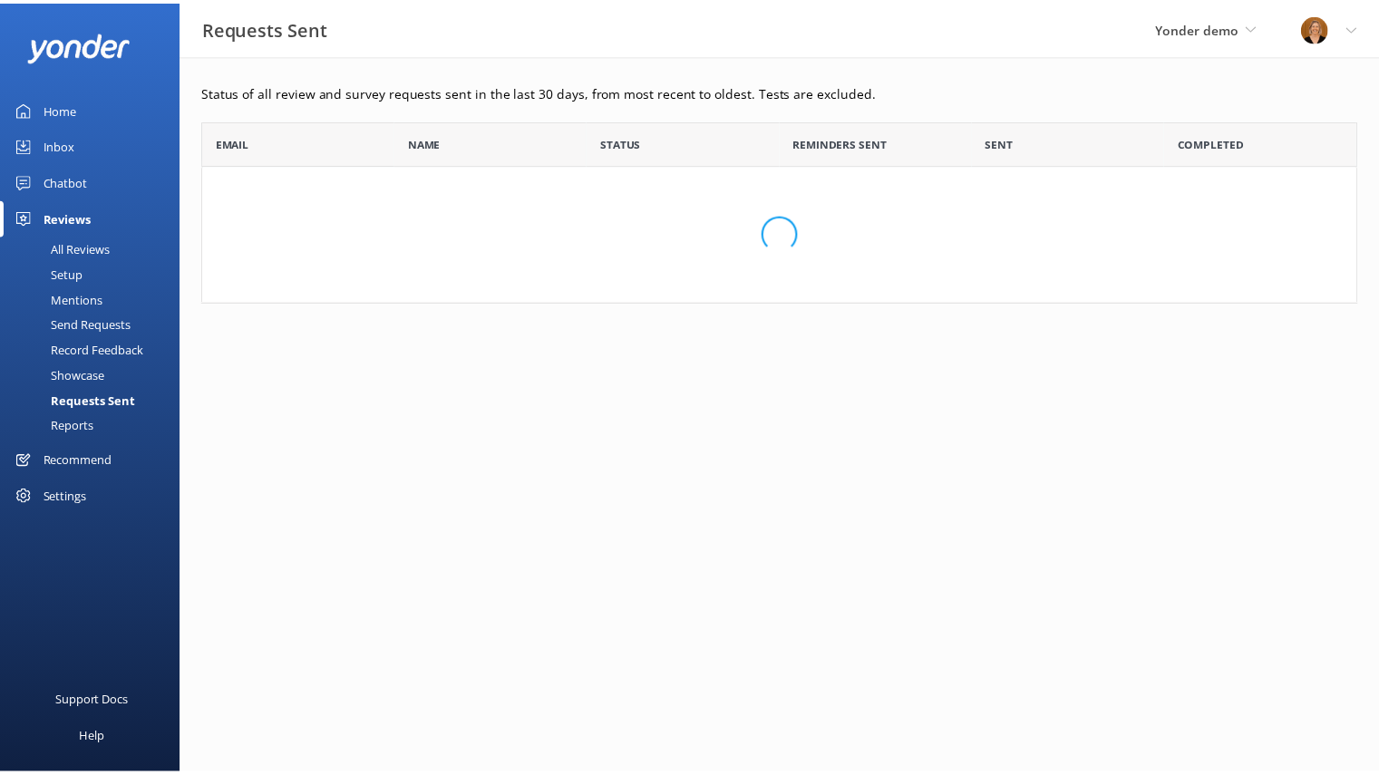
scroll to position [169, 1153]
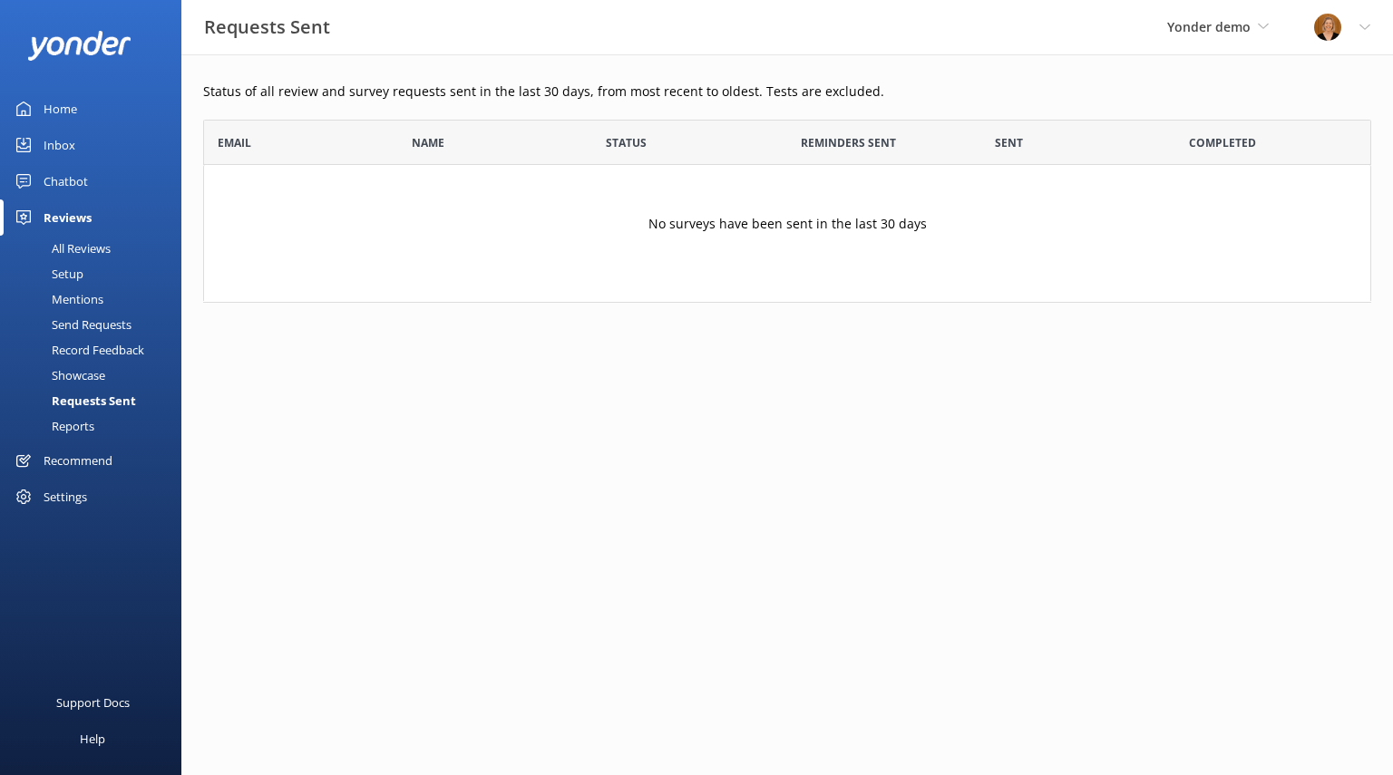
click at [107, 319] on div "Send Requests" at bounding box center [71, 324] width 121 height 25
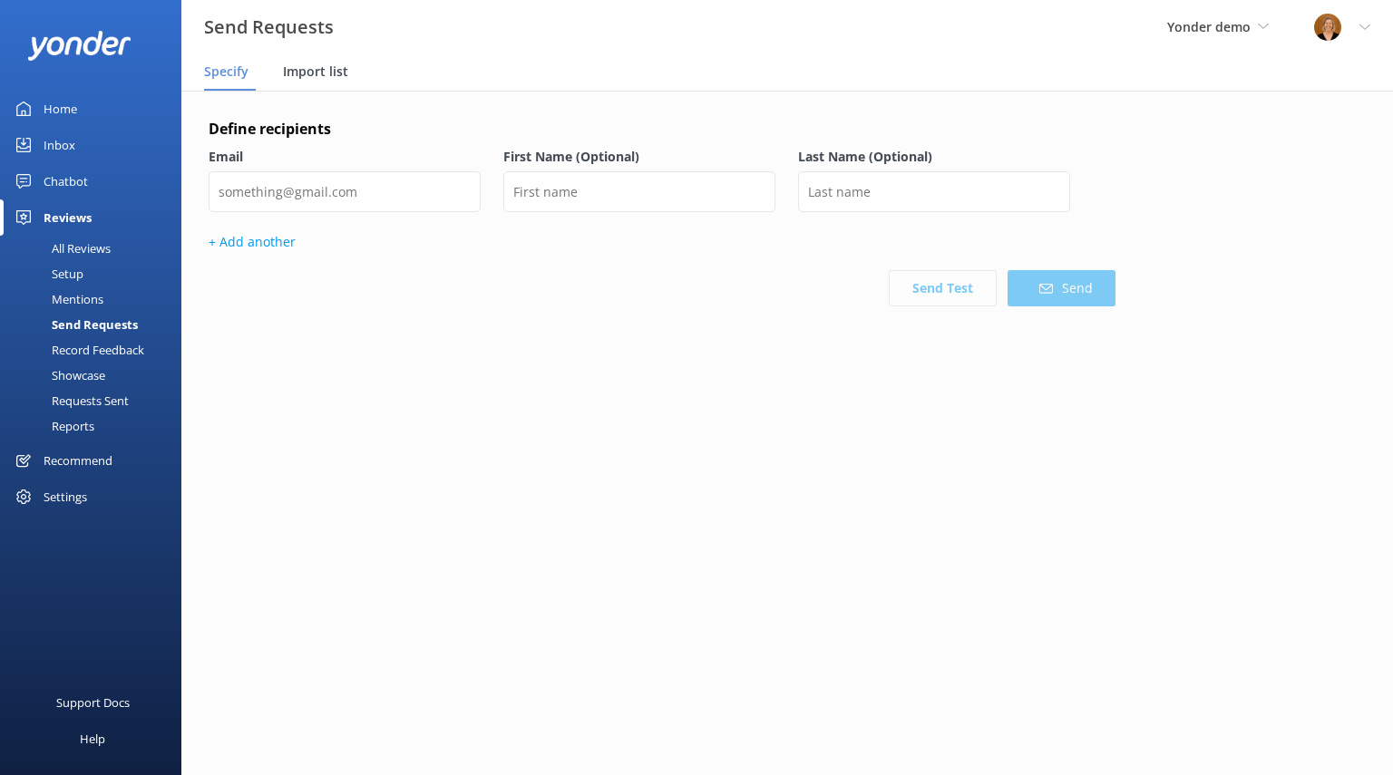
click at [316, 73] on span "Import list" at bounding box center [315, 72] width 65 height 18
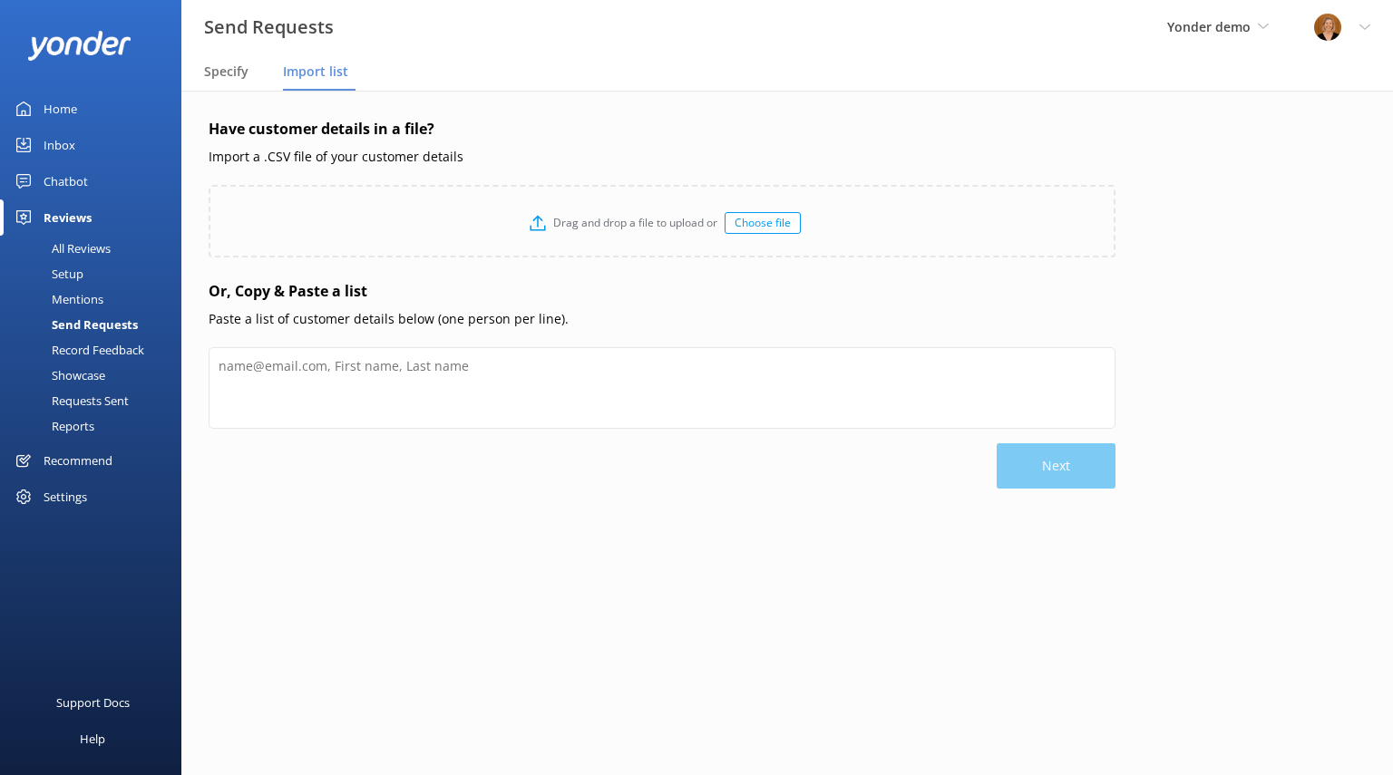
click at [92, 249] on div "All Reviews" at bounding box center [61, 248] width 100 height 25
